Goal: Book appointment/travel/reservation

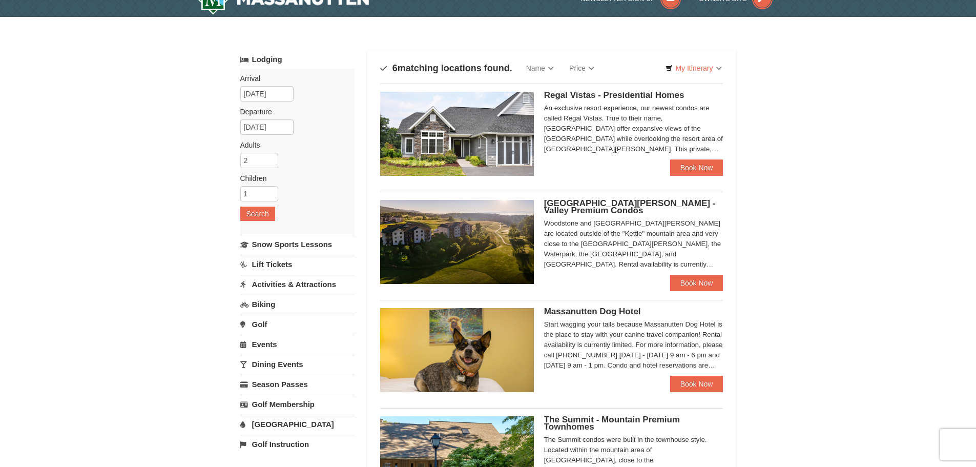
scroll to position [19, 0]
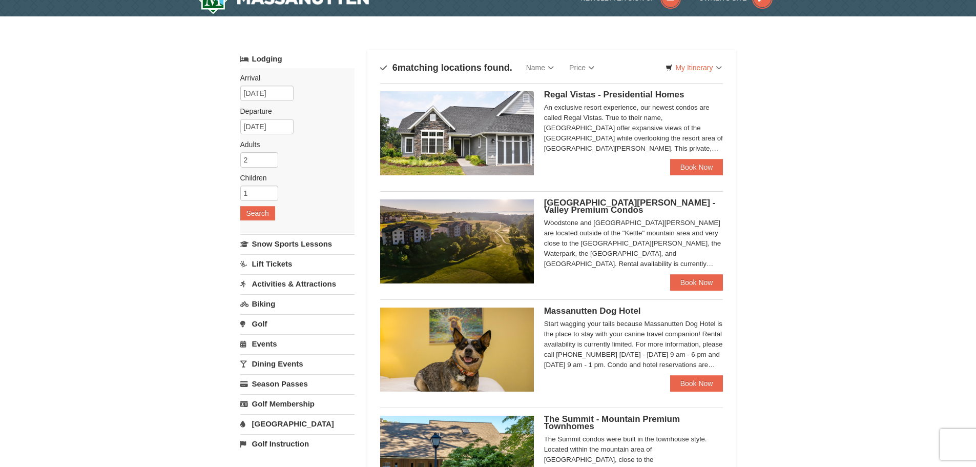
click at [659, 122] on div "An exclusive resort experience, our newest condos are called Regal Vistas. True…" at bounding box center [633, 127] width 179 height 51
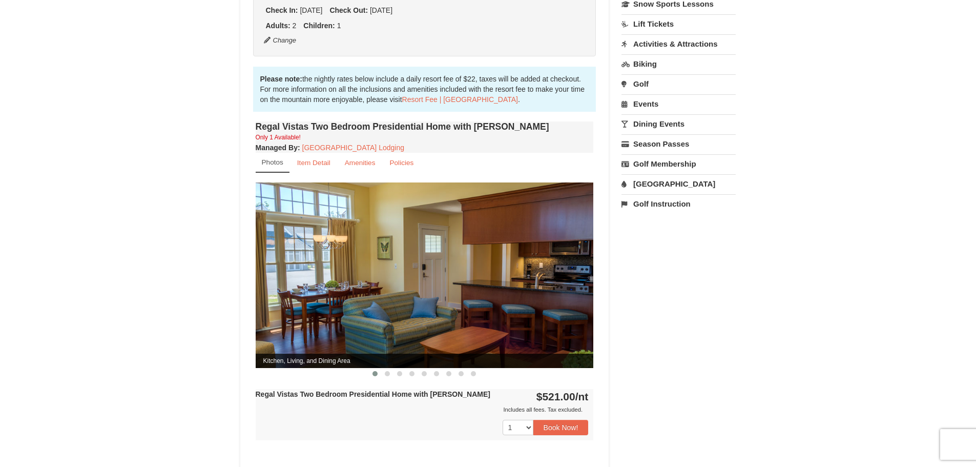
scroll to position [283, 0]
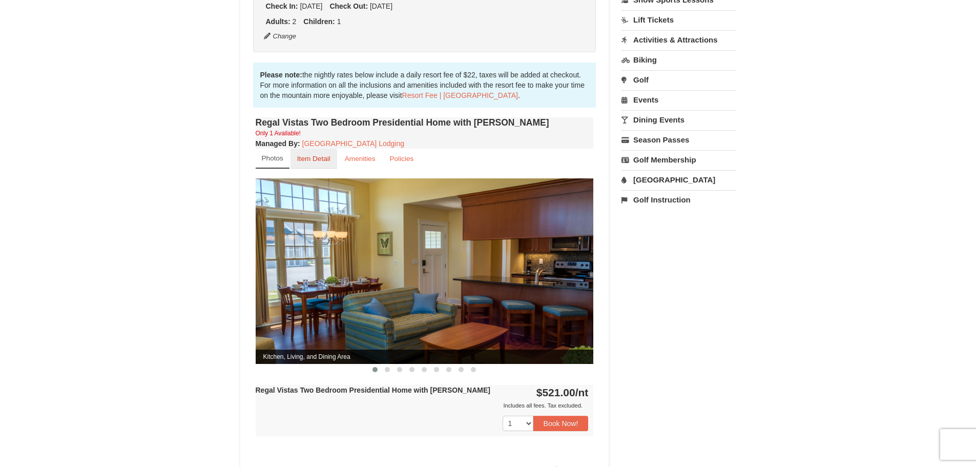
click at [309, 155] on small "Item Detail" at bounding box center [313, 159] width 33 height 8
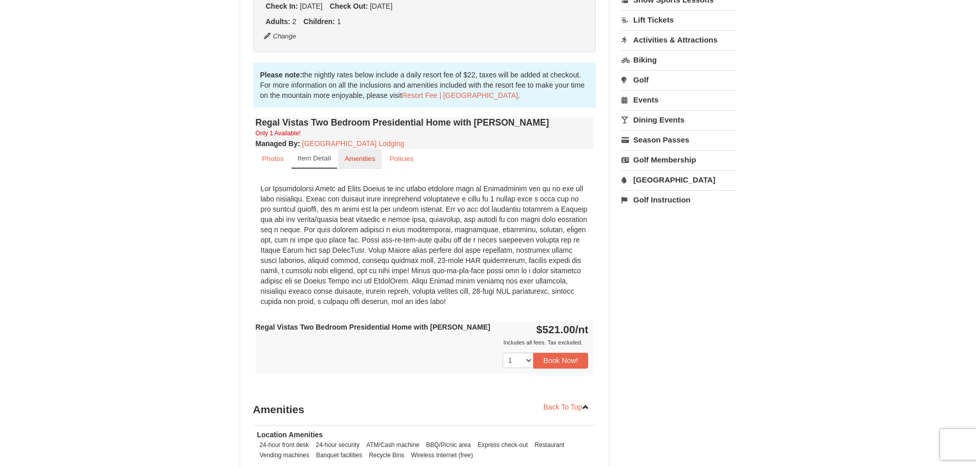
click at [354, 155] on small "Amenities" at bounding box center [360, 159] width 31 height 8
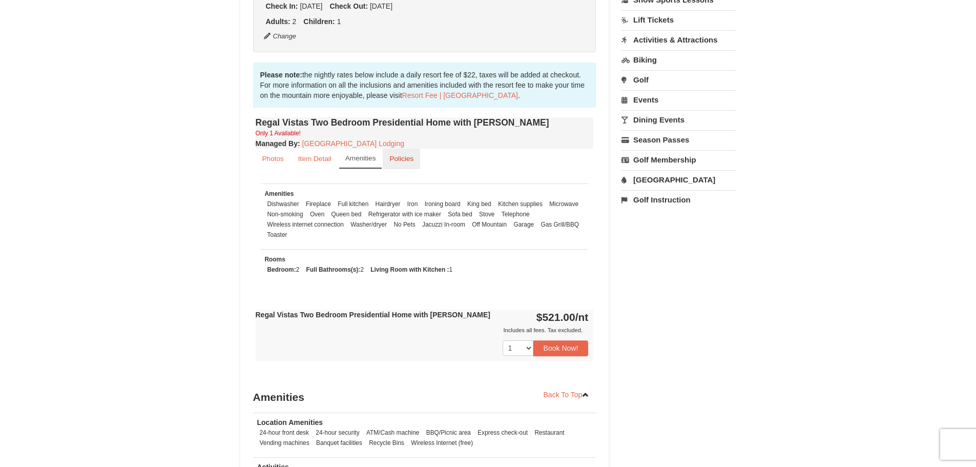
click at [400, 155] on small "Policies" at bounding box center [401, 159] width 24 height 8
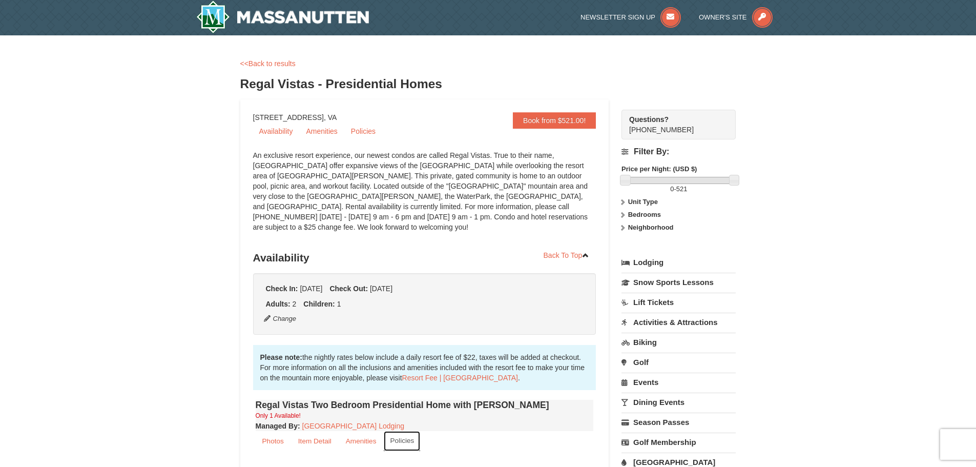
scroll to position [0, 0]
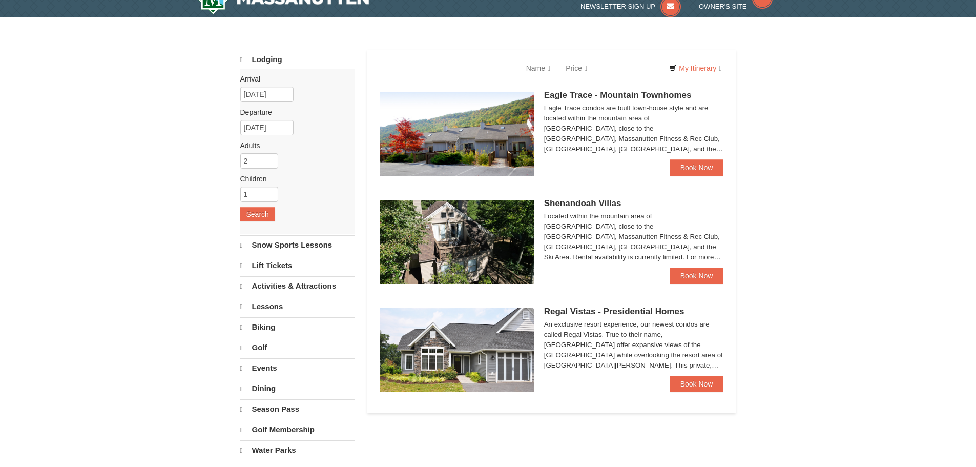
scroll to position [19, 0]
select select "9"
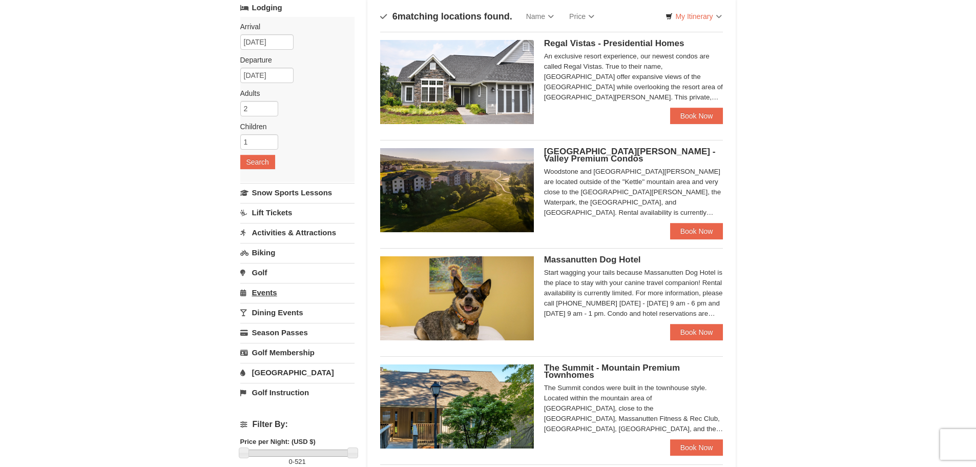
scroll to position [79, 0]
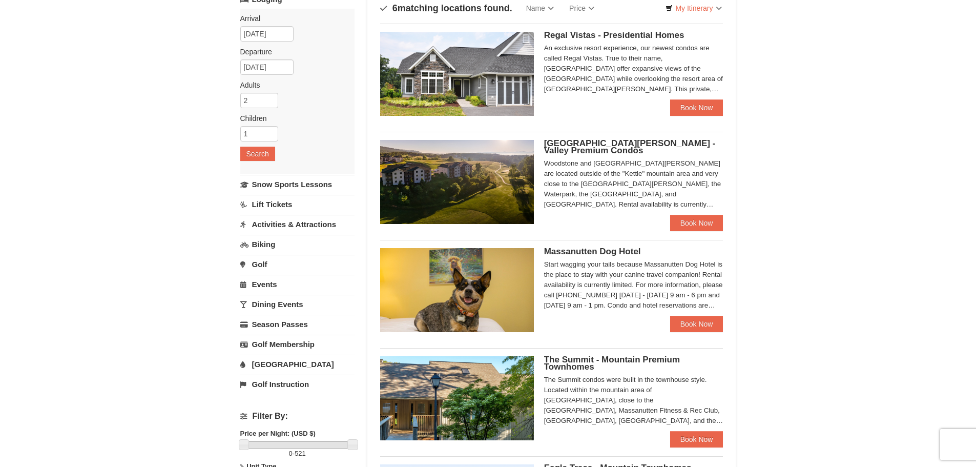
click at [268, 361] on link "[GEOGRAPHIC_DATA]" at bounding box center [297, 363] width 114 height 19
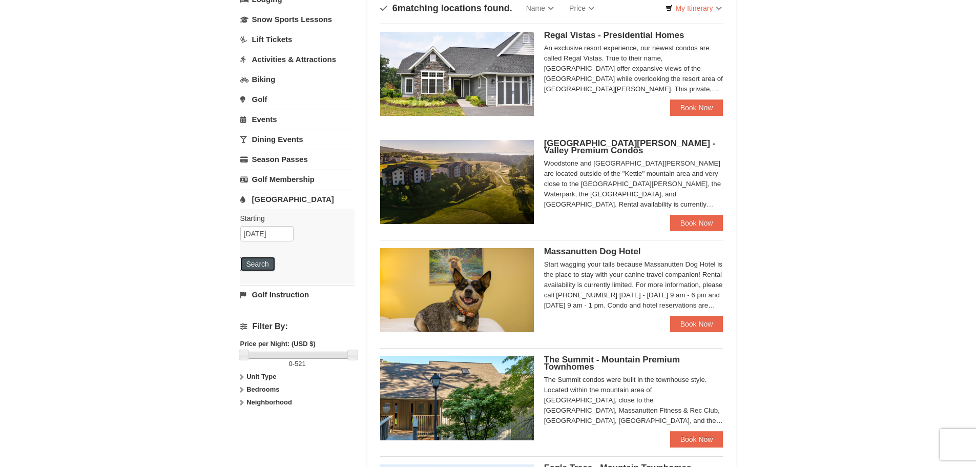
click at [254, 262] on button "Search" at bounding box center [257, 264] width 35 height 14
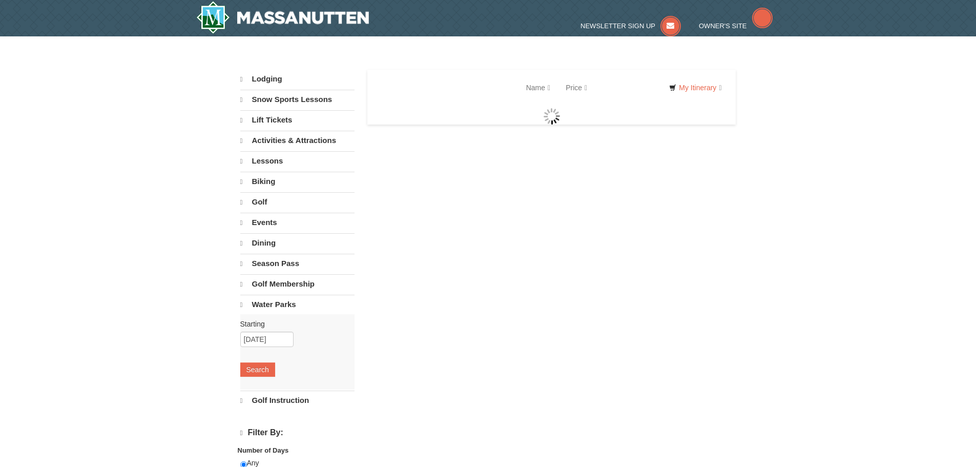
select select "9"
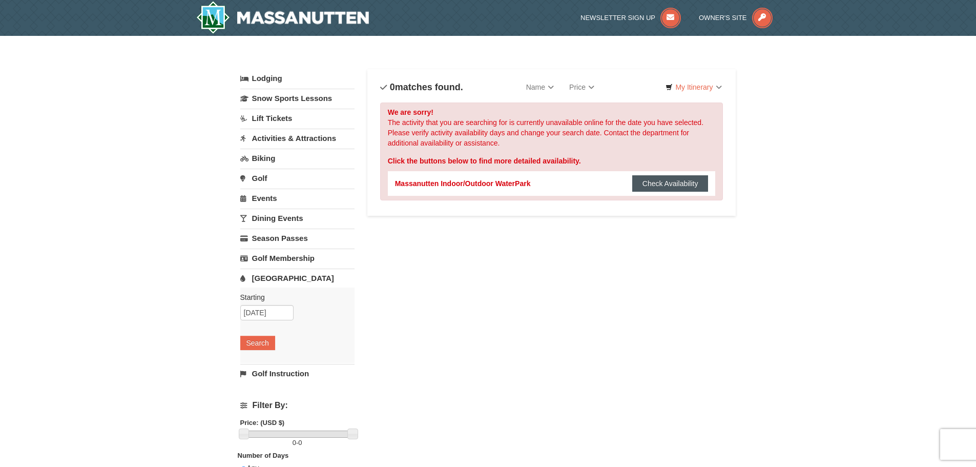
click at [665, 184] on button "Check Availability" at bounding box center [670, 183] width 76 height 16
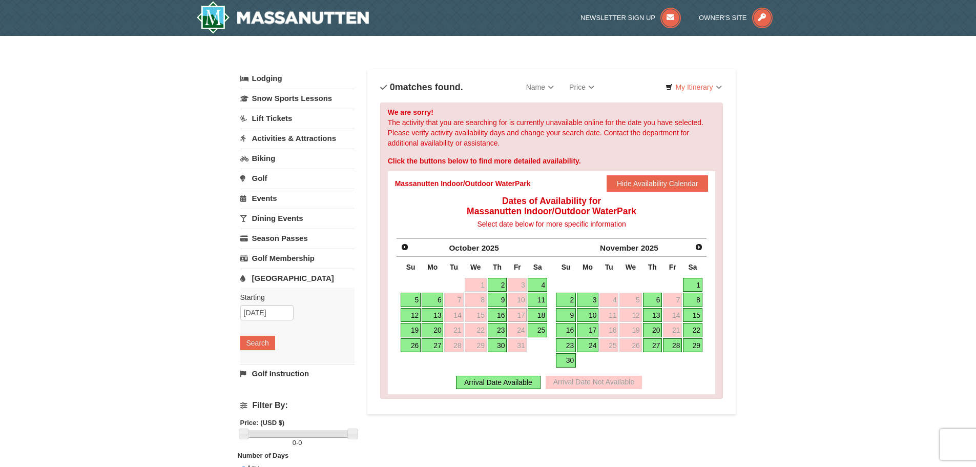
click at [538, 315] on link "18" at bounding box center [537, 315] width 19 height 14
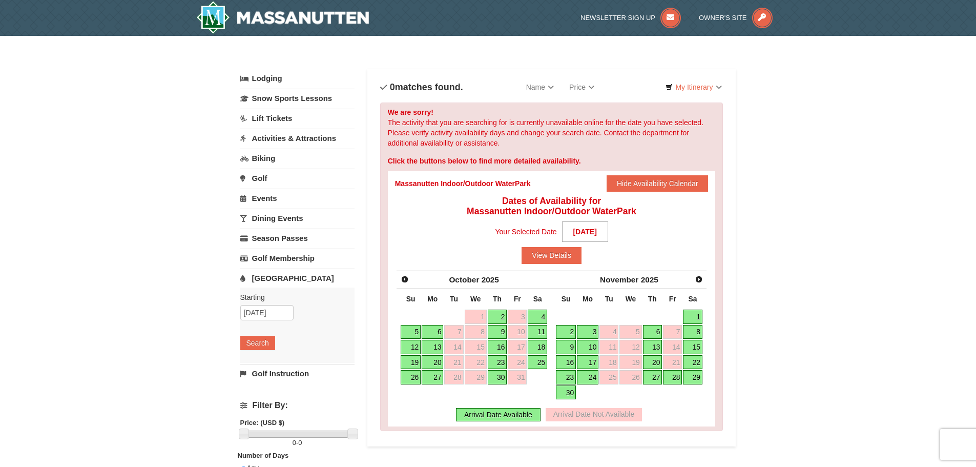
click at [409, 361] on link "19" at bounding box center [411, 362] width 20 height 14
click at [536, 347] on link "18" at bounding box center [537, 347] width 19 height 14
click at [556, 254] on button "View Details" at bounding box center [551, 255] width 60 height 16
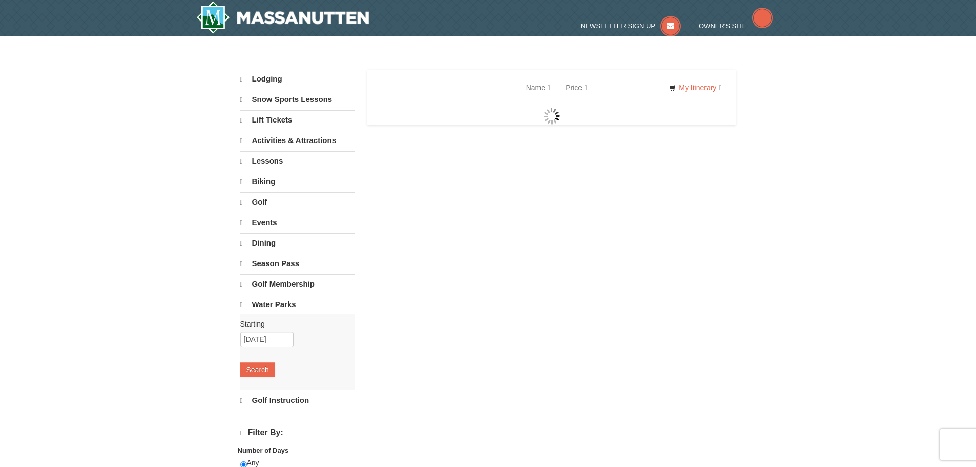
select select "9"
